Goal: Task Accomplishment & Management: Use online tool/utility

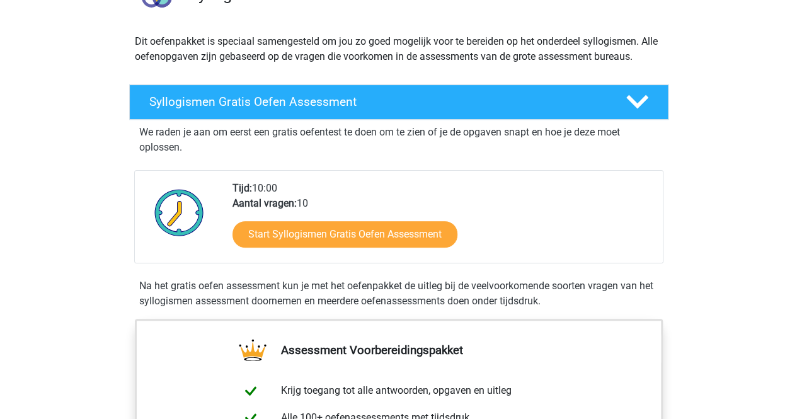
scroll to position [126, 0]
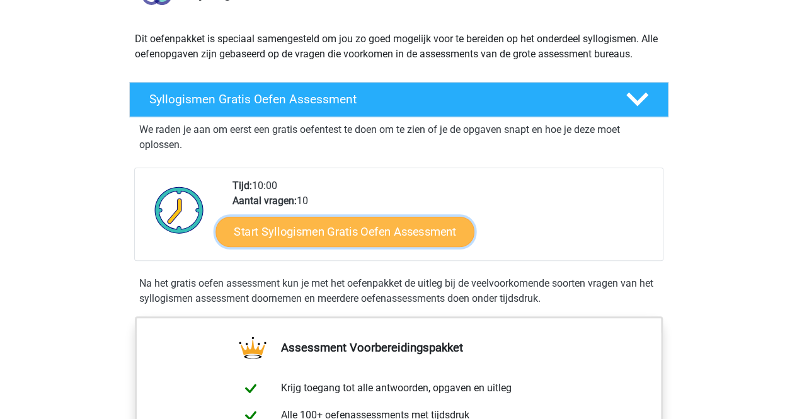
click at [359, 226] on link "Start Syllogismen Gratis Oefen Assessment" at bounding box center [345, 231] width 259 height 30
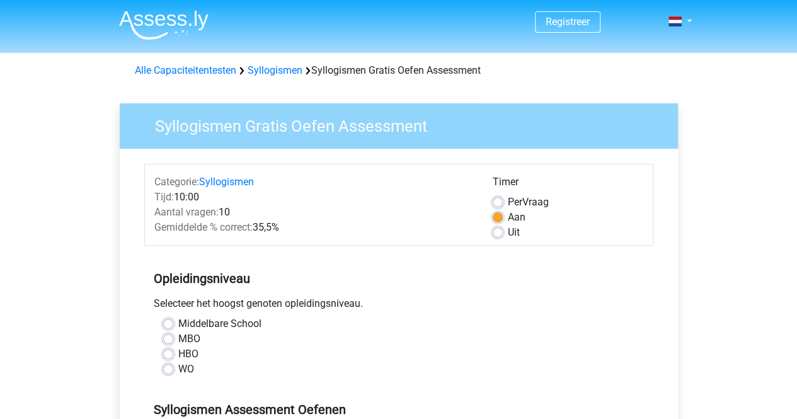
click at [508, 233] on label "Uit" at bounding box center [514, 232] width 12 height 15
click at [495, 233] on input "Uit" at bounding box center [498, 231] width 10 height 13
radio input "true"
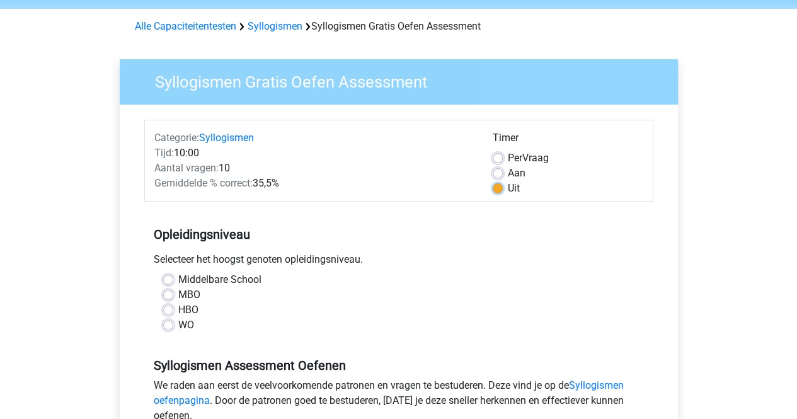
scroll to position [63, 0]
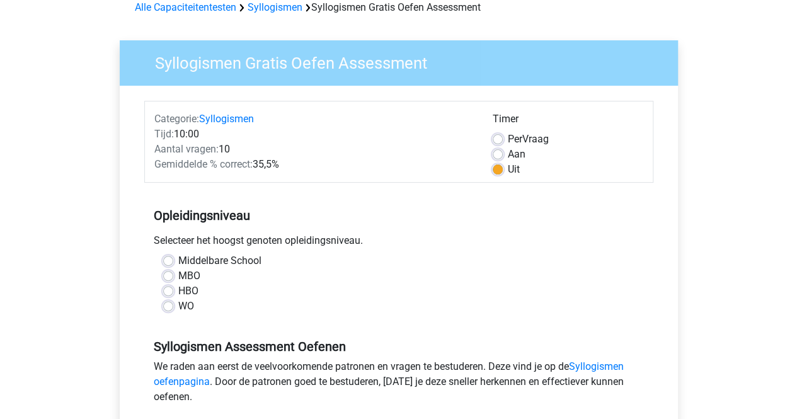
click at [178, 289] on label "HBO" at bounding box center [188, 291] width 20 height 15
click at [173, 289] on input "HBO" at bounding box center [168, 290] width 10 height 13
radio input "true"
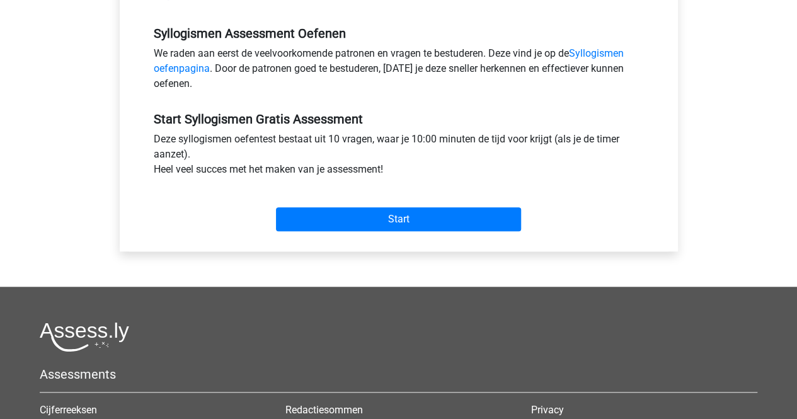
scroll to position [378, 0]
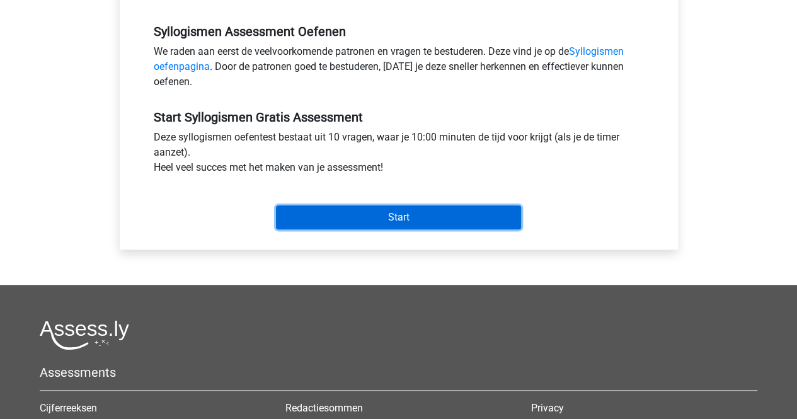
click at [379, 211] on input "Start" at bounding box center [398, 217] width 245 height 24
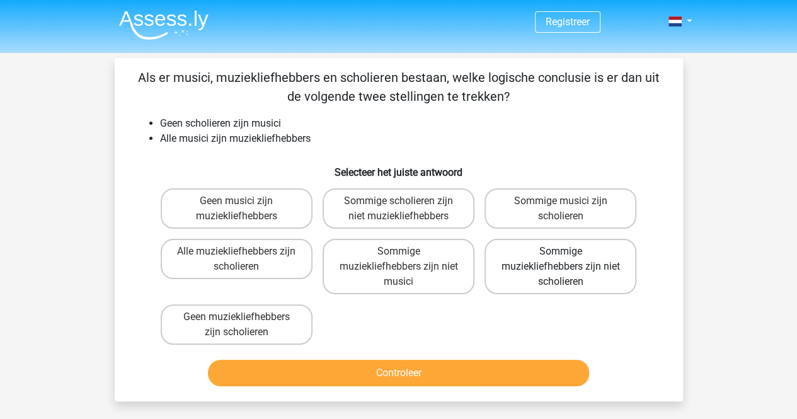
click at [539, 277] on label "Sommige muziekliefhebbers zijn niet scholieren" at bounding box center [561, 266] width 152 height 55
click at [561, 260] on input "Sommige muziekliefhebbers zijn niet scholieren" at bounding box center [565, 255] width 8 height 8
radio input "true"
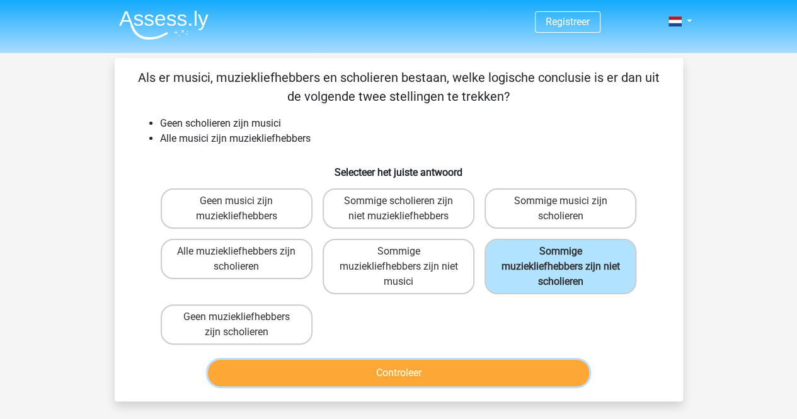
click at [517, 367] on button "Controleer" at bounding box center [398, 373] width 381 height 26
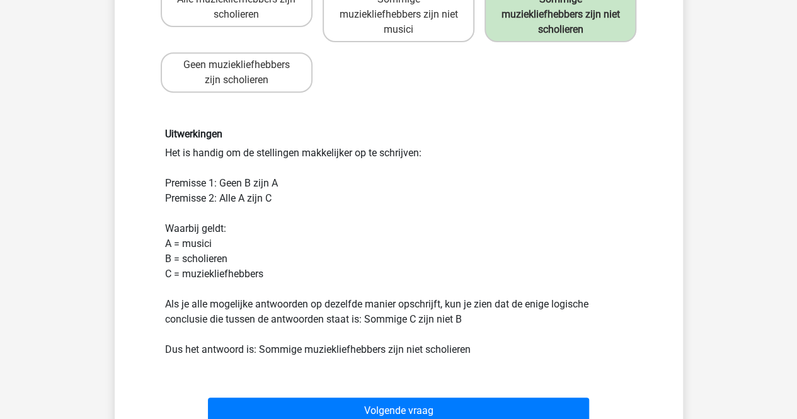
scroll to position [378, 0]
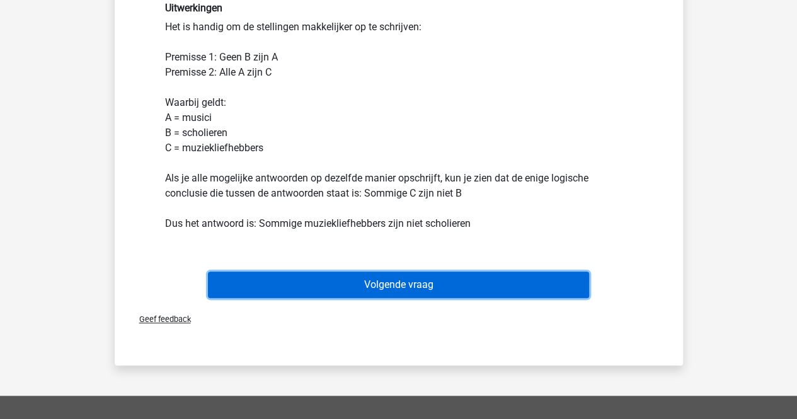
click at [383, 279] on button "Volgende vraag" at bounding box center [398, 285] width 381 height 26
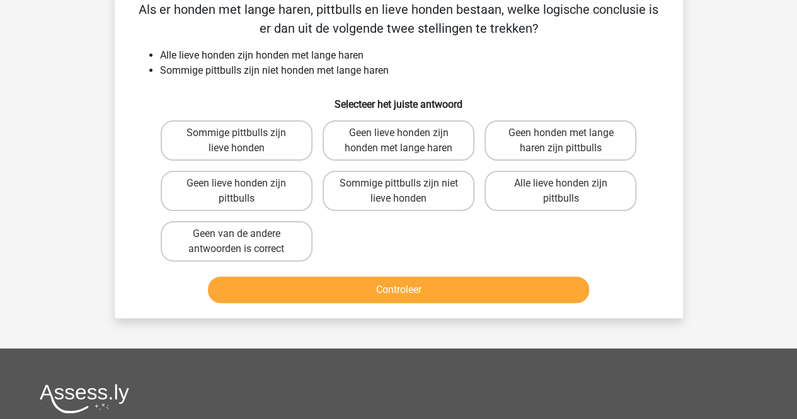
scroll to position [58, 0]
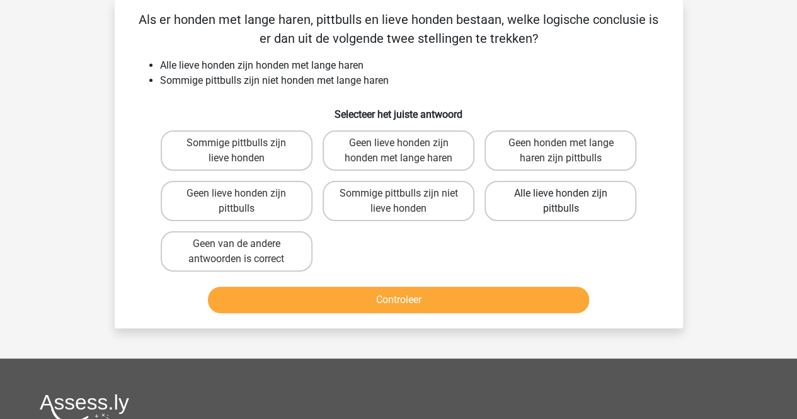
drag, startPoint x: 541, startPoint y: 199, endPoint x: 533, endPoint y: 195, distance: 8.8
click at [534, 195] on label "Alle lieve honden zijn pittbulls" at bounding box center [561, 201] width 152 height 40
click at [561, 195] on input "Alle lieve honden zijn pittbulls" at bounding box center [565, 197] width 8 height 8
radio input "true"
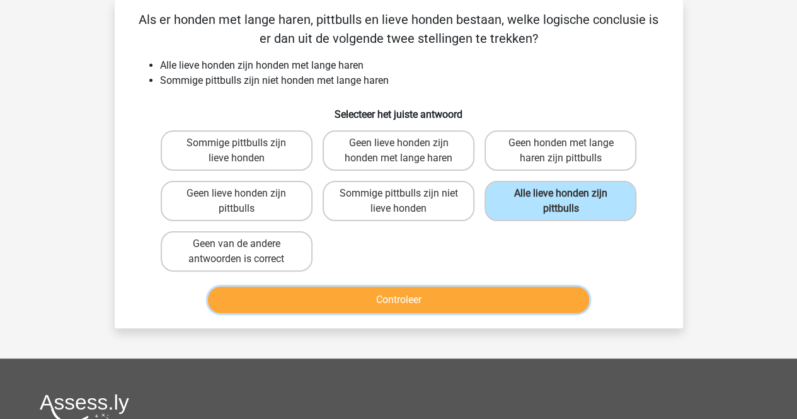
click at [430, 292] on button "Controleer" at bounding box center [398, 300] width 381 height 26
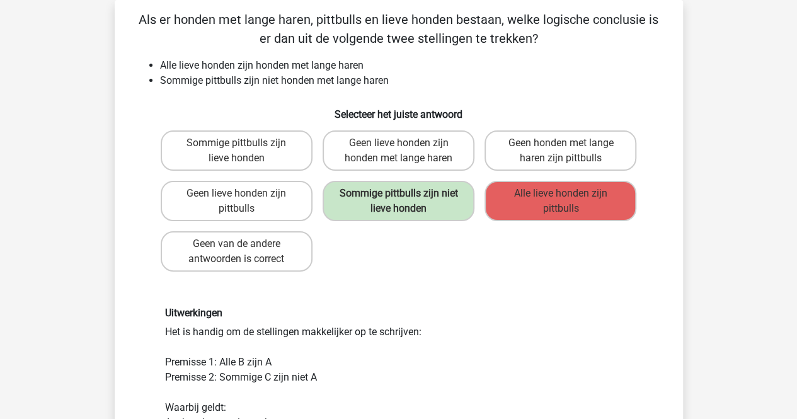
click at [466, 246] on div "Sommige pittbulls zijn lieve honden Geen lieve honden zijn honden met lange har…" at bounding box center [399, 200] width 486 height 151
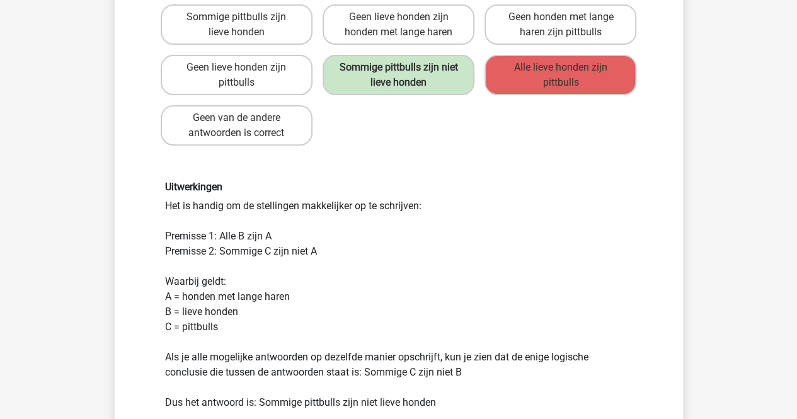
scroll to position [121, 0]
